Goal: Task Accomplishment & Management: Complete application form

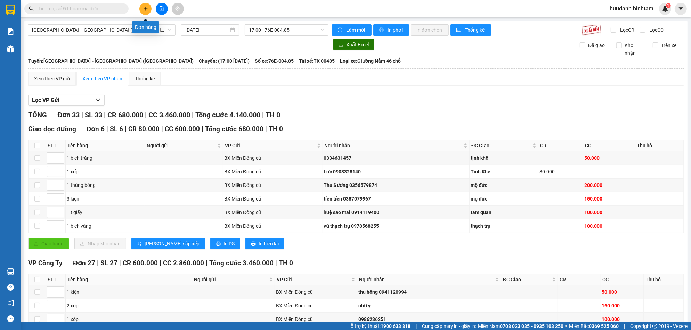
click at [147, 6] on button at bounding box center [145, 9] width 12 height 12
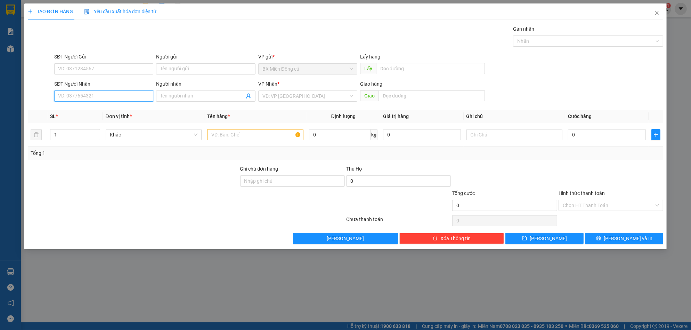
click at [118, 98] on input "SĐT Người Nhận" at bounding box center [103, 95] width 99 height 11
type input "09035558567"
click at [281, 95] on input "search" at bounding box center [305, 96] width 86 height 10
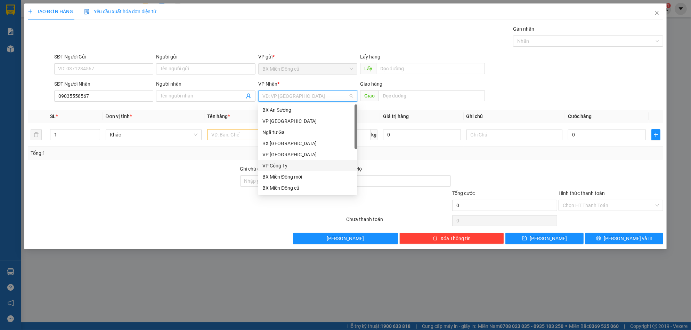
click at [279, 166] on div "VP Công Ty" at bounding box center [307, 166] width 91 height 8
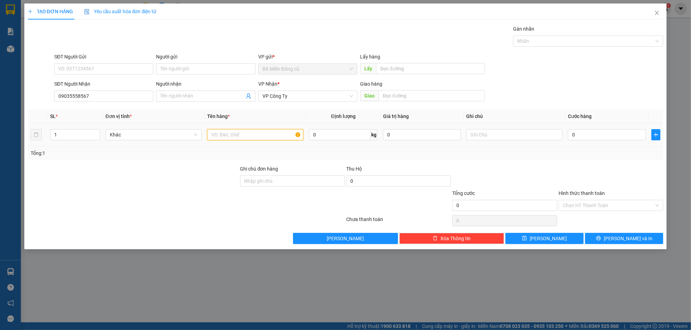
click at [237, 131] on input "text" at bounding box center [255, 134] width 96 height 11
paste input "ô"
type input "1 xôp"
click at [609, 135] on input "0" at bounding box center [607, 134] width 78 height 11
type input "5"
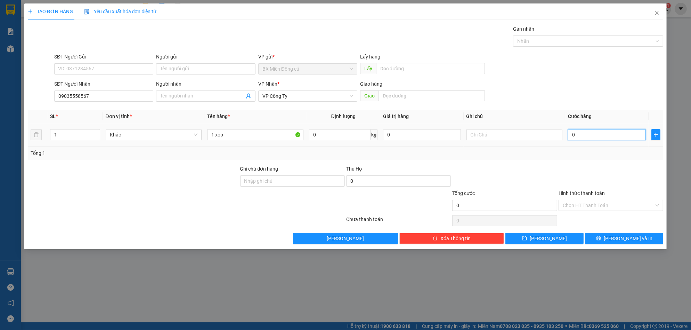
type input "5"
type input "50"
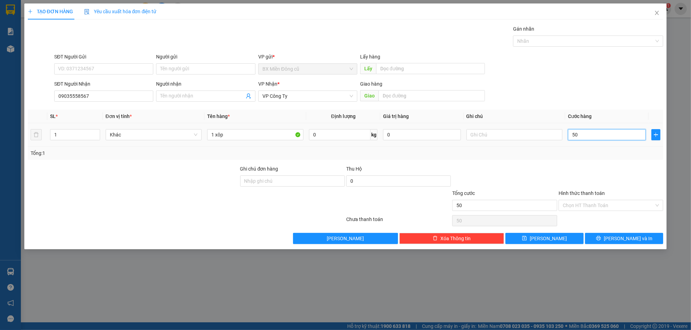
type input "500"
type input "5.000"
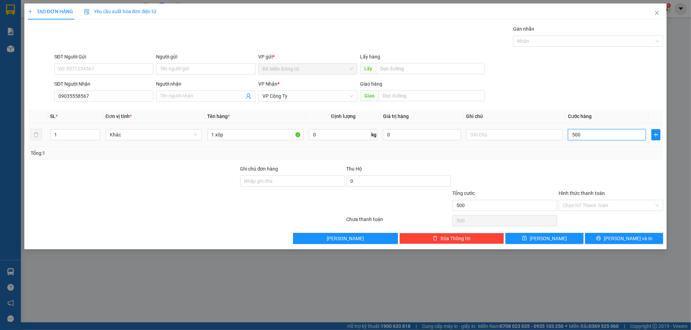
type input "5.000"
type input "50.000"
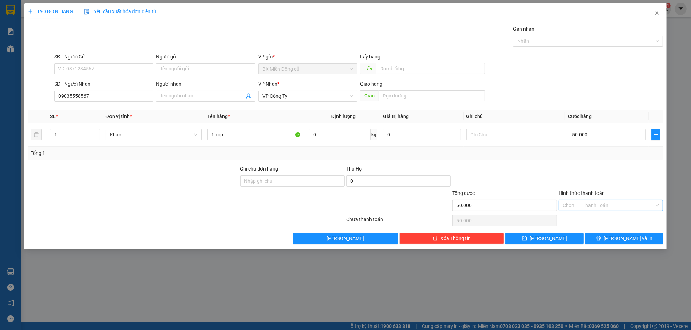
click at [582, 201] on input "Hình thức thanh toán" at bounding box center [608, 205] width 91 height 10
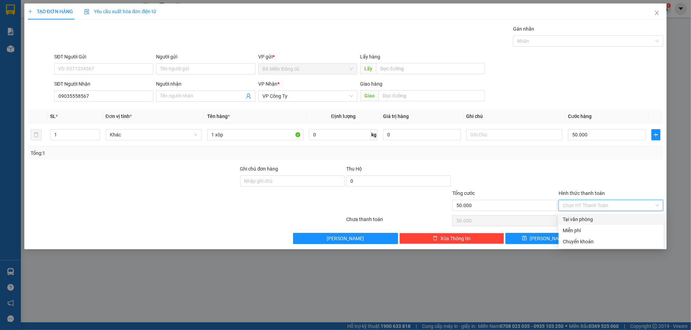
click at [582, 220] on div "Tại văn phòng" at bounding box center [611, 219] width 97 height 8
type input "0"
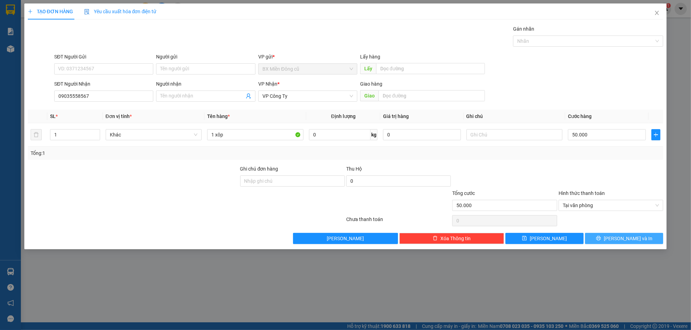
click at [621, 234] on span "[PERSON_NAME] và In" at bounding box center [628, 238] width 49 height 8
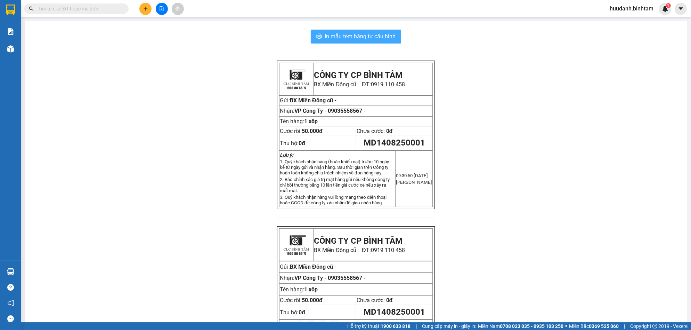
click at [370, 40] on span "In mẫu tem hàng tự cấu hình" at bounding box center [360, 36] width 71 height 9
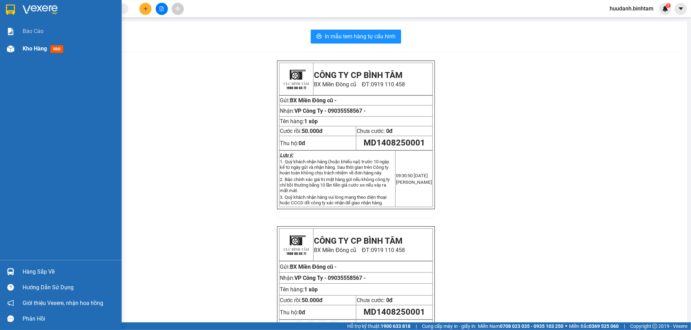
click at [21, 49] on div "Kho hàng mới" at bounding box center [61, 48] width 122 height 17
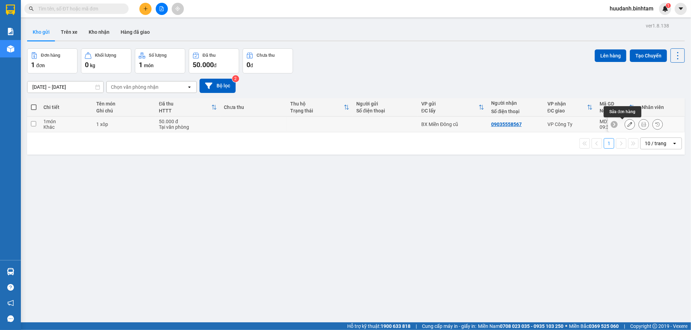
click at [628, 122] on icon at bounding box center [630, 124] width 5 height 5
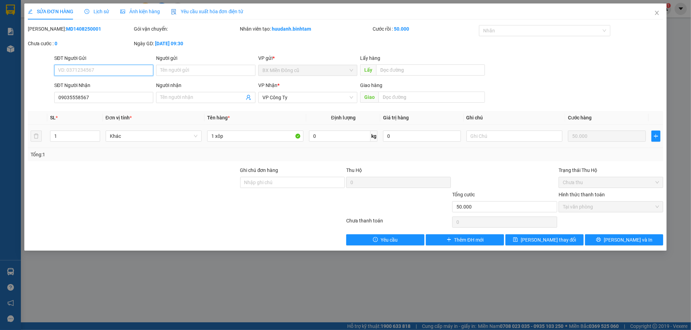
type input "09035558567"
type input "50.000"
click at [72, 96] on input "09035558567" at bounding box center [103, 97] width 99 height 11
type input "0903558567"
click at [566, 242] on button "[PERSON_NAME] thay đổi" at bounding box center [544, 239] width 78 height 11
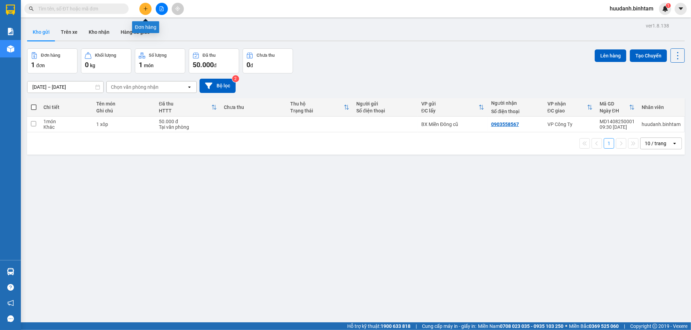
click at [144, 6] on icon "plus" at bounding box center [145, 8] width 5 height 5
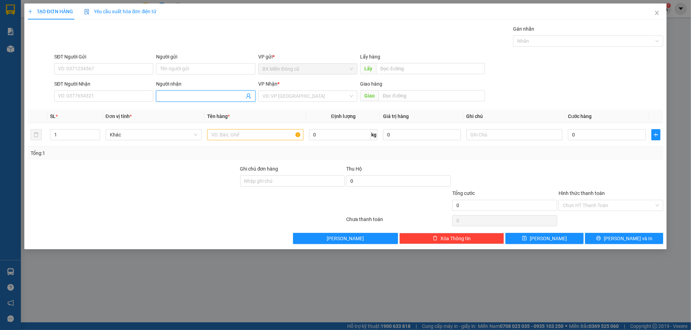
click at [188, 96] on input "Người nhận" at bounding box center [202, 96] width 84 height 8
type input "melisa"
click at [181, 110] on div "melisa - 0986873839" at bounding box center [205, 110] width 91 height 8
type input "0986873839"
type input "melisa"
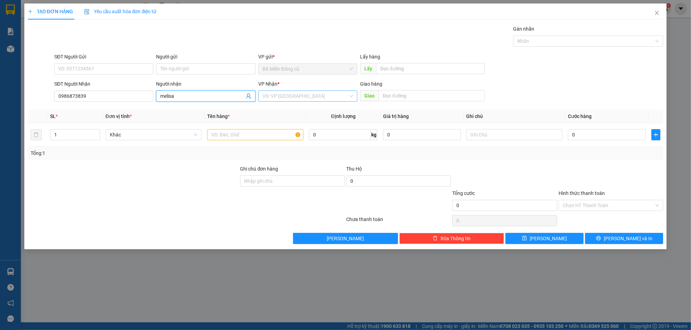
click at [286, 91] on input "search" at bounding box center [305, 96] width 86 height 10
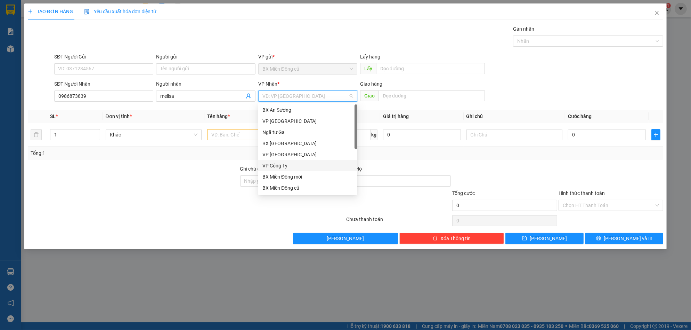
click at [289, 164] on div "VP Công Ty" at bounding box center [307, 166] width 91 height 8
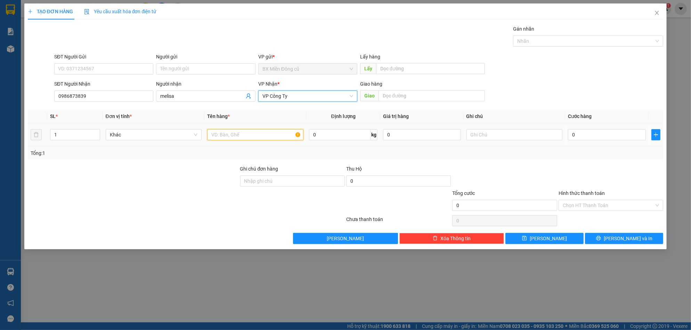
click at [222, 132] on input "text" at bounding box center [255, 134] width 96 height 11
paste input "ùng"
paste input "â"
type input "5 thùng giây"
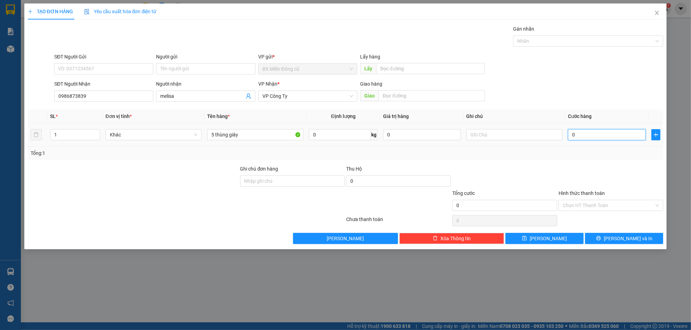
click at [617, 136] on input "0" at bounding box center [607, 134] width 78 height 11
type input "3"
type input "0"
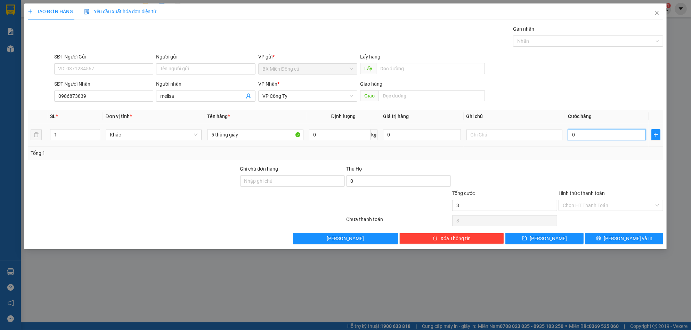
type input "0"
type input "02"
type input "2"
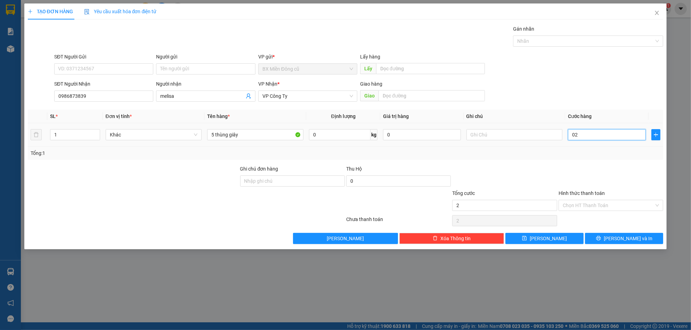
type input "026"
type input "26"
type input "0.260"
type input "260"
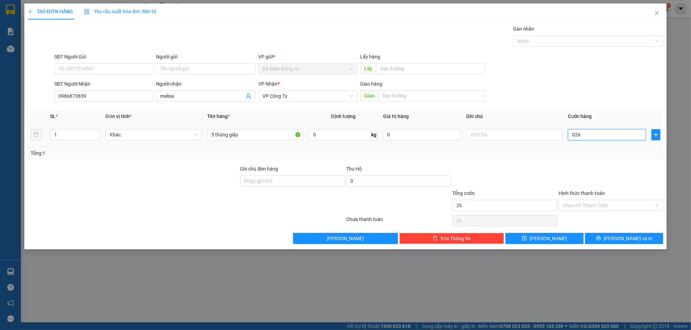
type input "260"
type input "02.600"
type input "2.600"
type input "026.000"
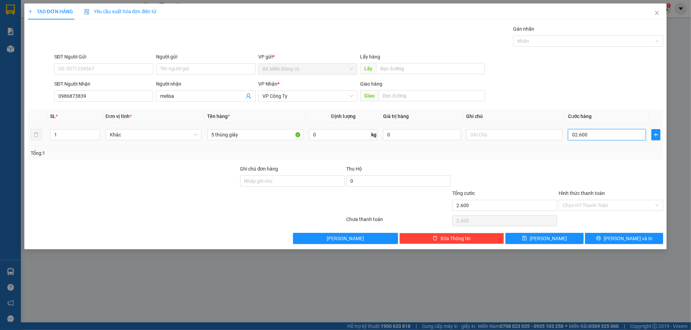
type input "26.000"
type input "0.260.000"
type input "260.000"
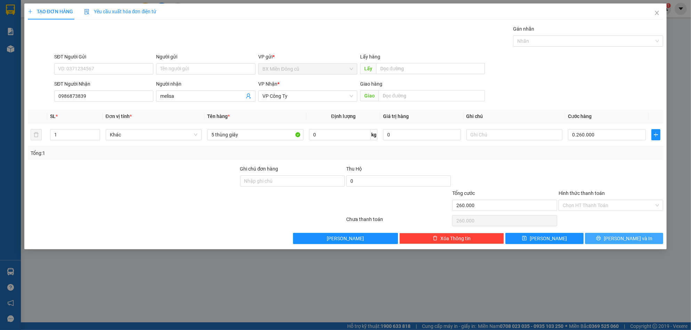
type input "260.000"
click at [620, 236] on span "[PERSON_NAME] và In" at bounding box center [628, 238] width 49 height 8
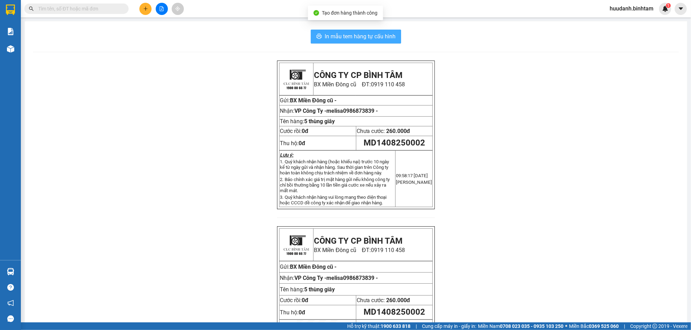
click at [352, 31] on button "In mẫu tem hàng tự cấu hình" at bounding box center [356, 37] width 90 height 14
